Goal: Task Accomplishment & Management: Manage account settings

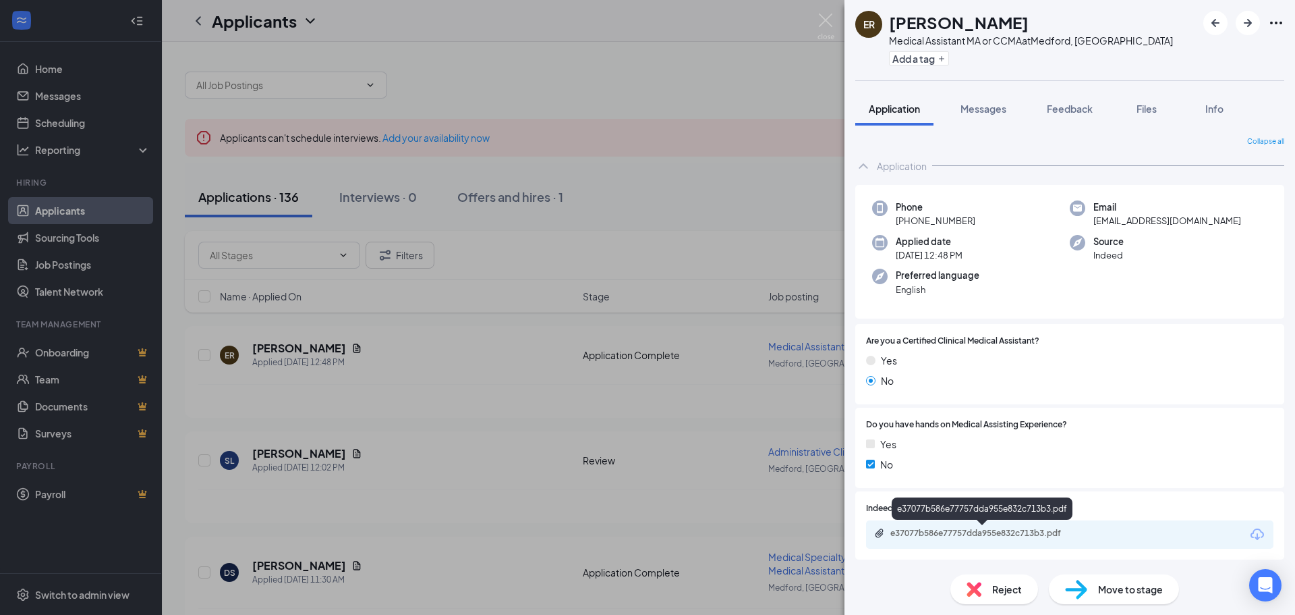
click at [969, 527] on div "e37077b586e77757dda955e832c713b3.pdf" at bounding box center [1069, 534] width 407 height 28
click at [964, 537] on div "e37077b586e77757dda955e832c713b3.pdf" at bounding box center [984, 532] width 189 height 11
click at [998, 583] on span "Reject" at bounding box center [1007, 588] width 30 height 15
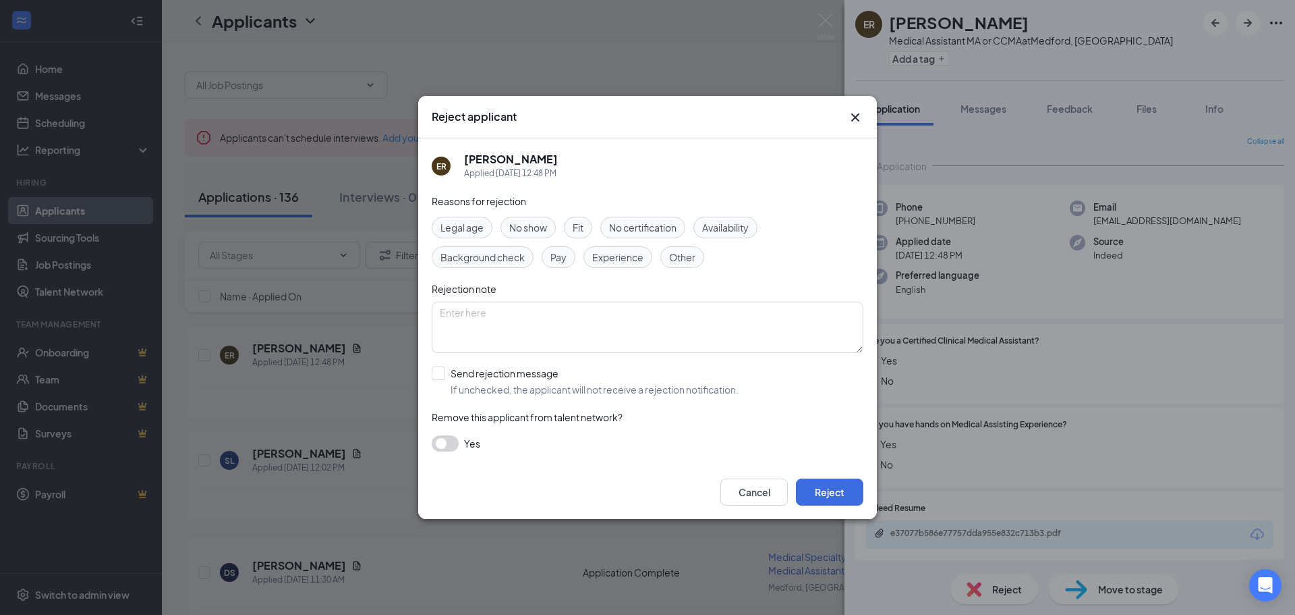
click at [623, 254] on span "Experience" at bounding box center [617, 257] width 51 height 15
click at [677, 264] on div "Other" at bounding box center [682, 257] width 44 height 22
click at [622, 324] on textarea at bounding box center [648, 327] width 432 height 51
type textarea "NO exp - not even CNA"
click at [446, 372] on input "Send rejection message If unchecked, the applicant will not receive a rejection…" at bounding box center [585, 381] width 307 height 30
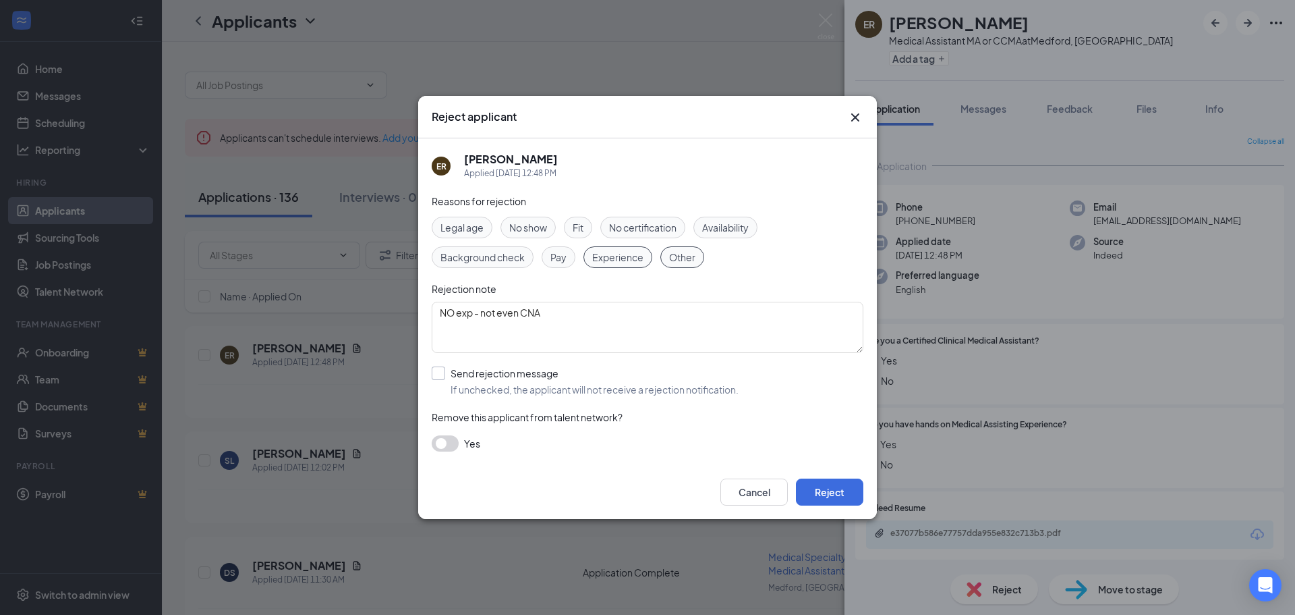
checkbox input "true"
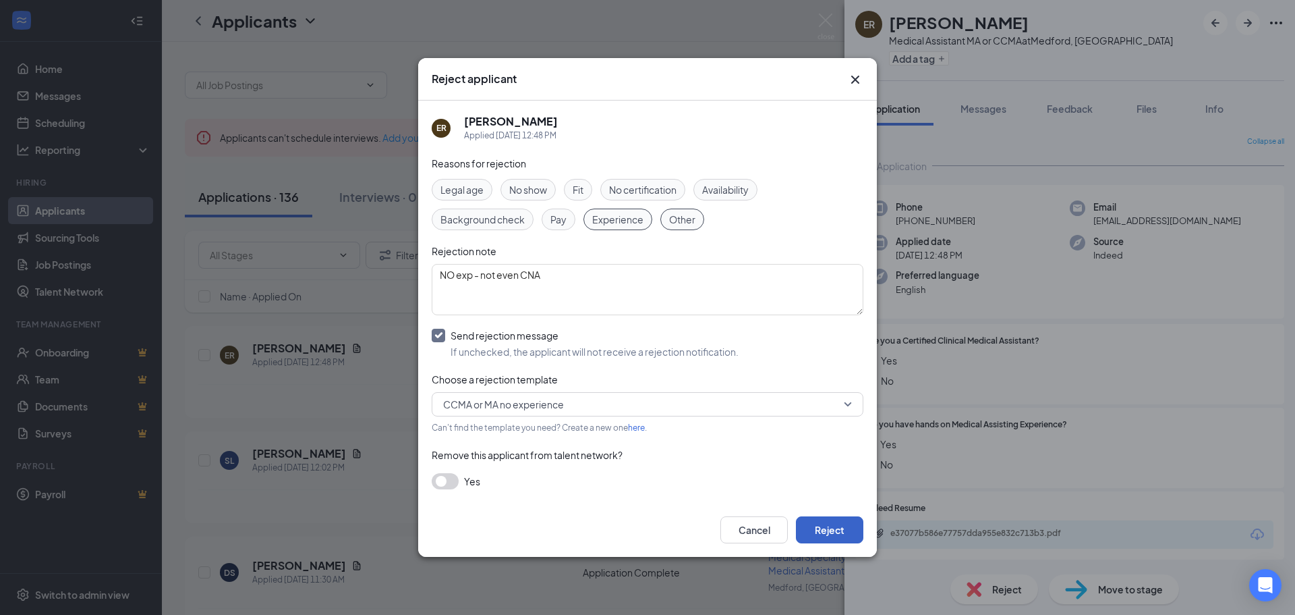
click at [814, 534] on button "Reject" at bounding box center [829, 529] width 67 height 27
